Goal: Task Accomplishment & Management: Complete application form

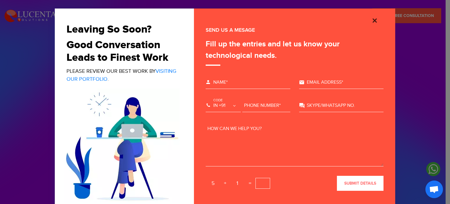
click at [371, 23] on img "Close" at bounding box center [374, 20] width 7 height 7
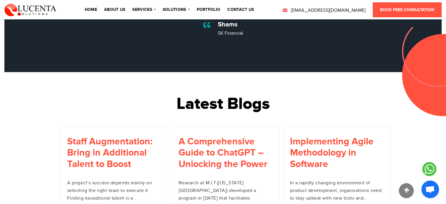
scroll to position [1961, 0]
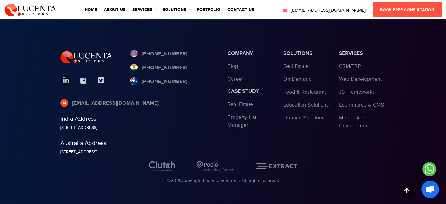
click at [67, 77] on link at bounding box center [65, 80] width 11 height 11
click at [242, 9] on link "contact us" at bounding box center [240, 10] width 27 height 4
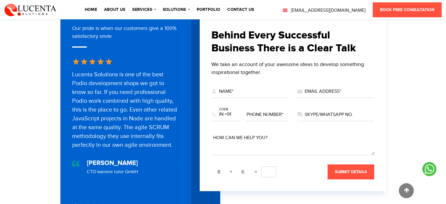
scroll to position [195, 0]
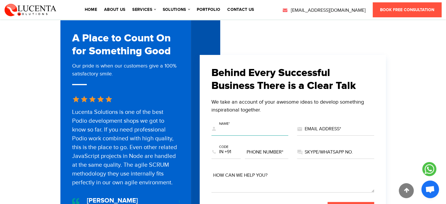
click at [235, 125] on input "text" at bounding box center [249, 129] width 77 height 13
type input "Kamalika Ghosh"
type input "partners@polluxa.com"
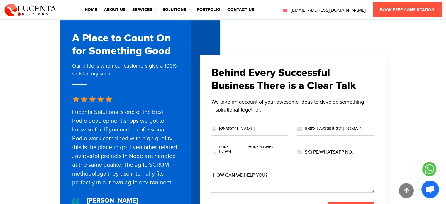
type input "6290431502"
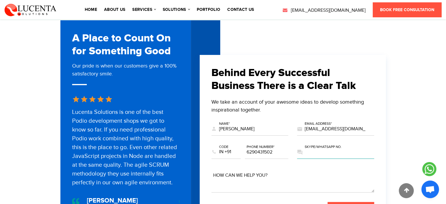
click at [327, 146] on input "text" at bounding box center [335, 152] width 77 height 13
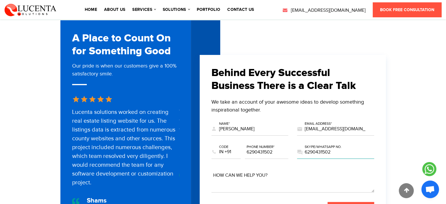
type input "6290431502"
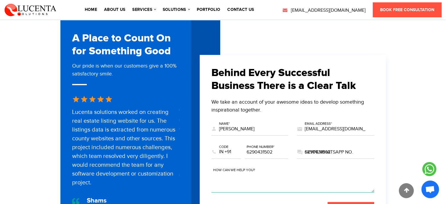
click at [288, 170] on textarea at bounding box center [292, 180] width 163 height 23
paste textarea "Pollux provides Faster Go to market with Intelligent Enterprise OS. Our solutio…"
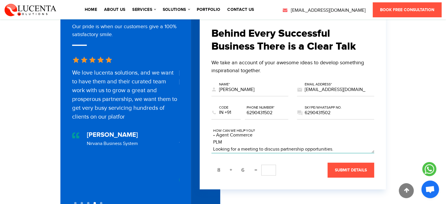
scroll to position [50, 0]
type textarea "Pollux provides Faster Go to market with Intelligent Enterprise OS. Our solutio…"
click at [268, 164] on input "text" at bounding box center [268, 169] width 15 height 11
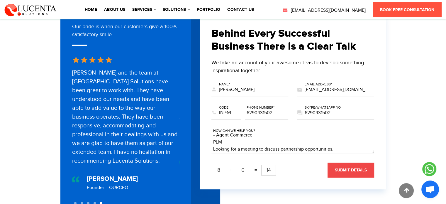
type input "14"
click at [330, 166] on button "submit details" at bounding box center [350, 169] width 47 height 15
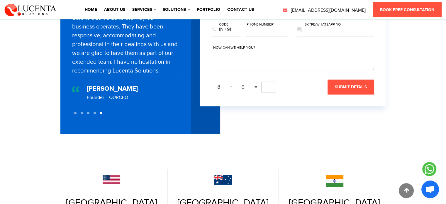
scroll to position [227, 0]
